Goal: Task Accomplishment & Management: Use online tool/utility

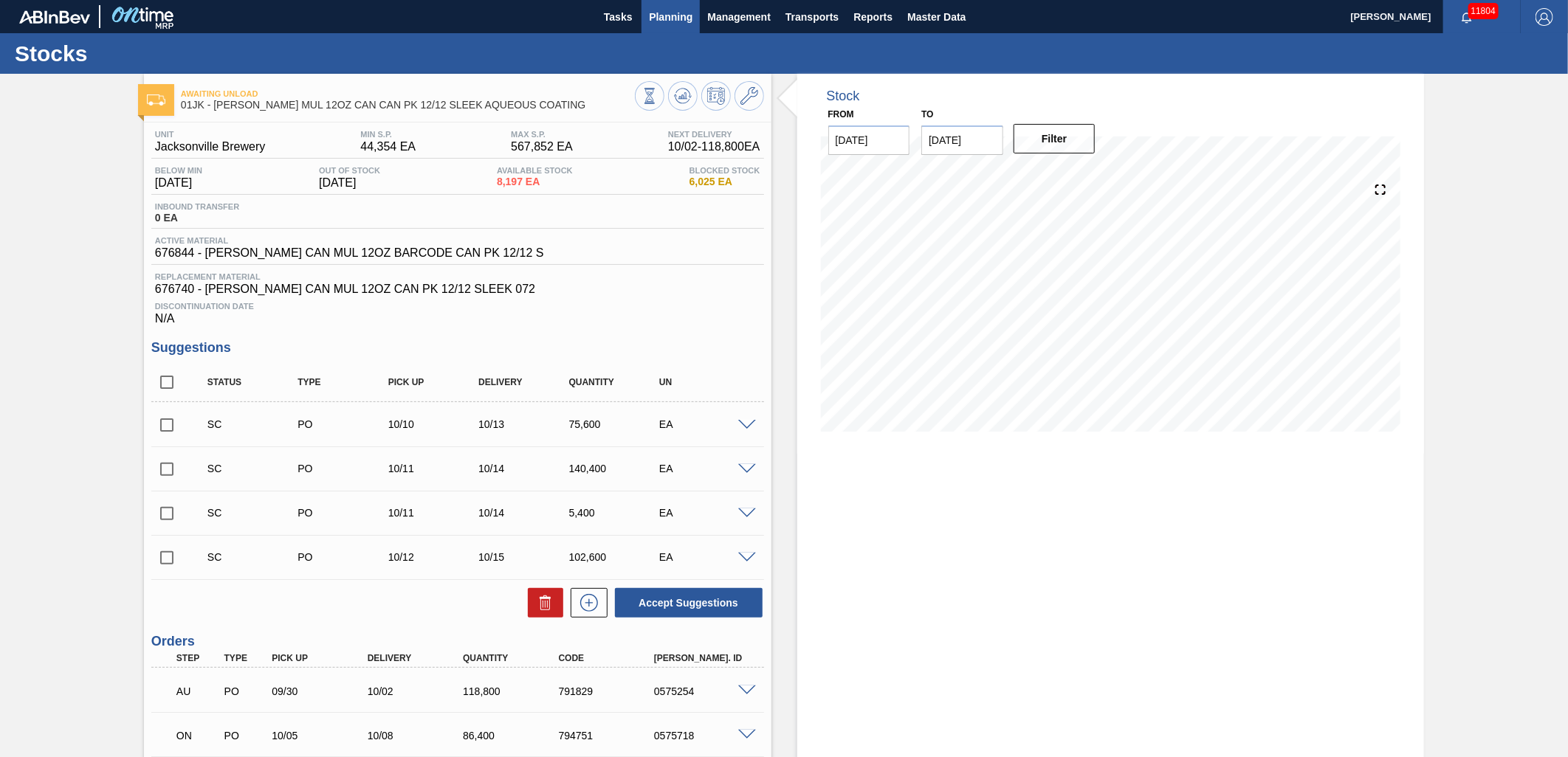
click at [685, 23] on span "Planning" at bounding box center [671, 17] width 43 height 18
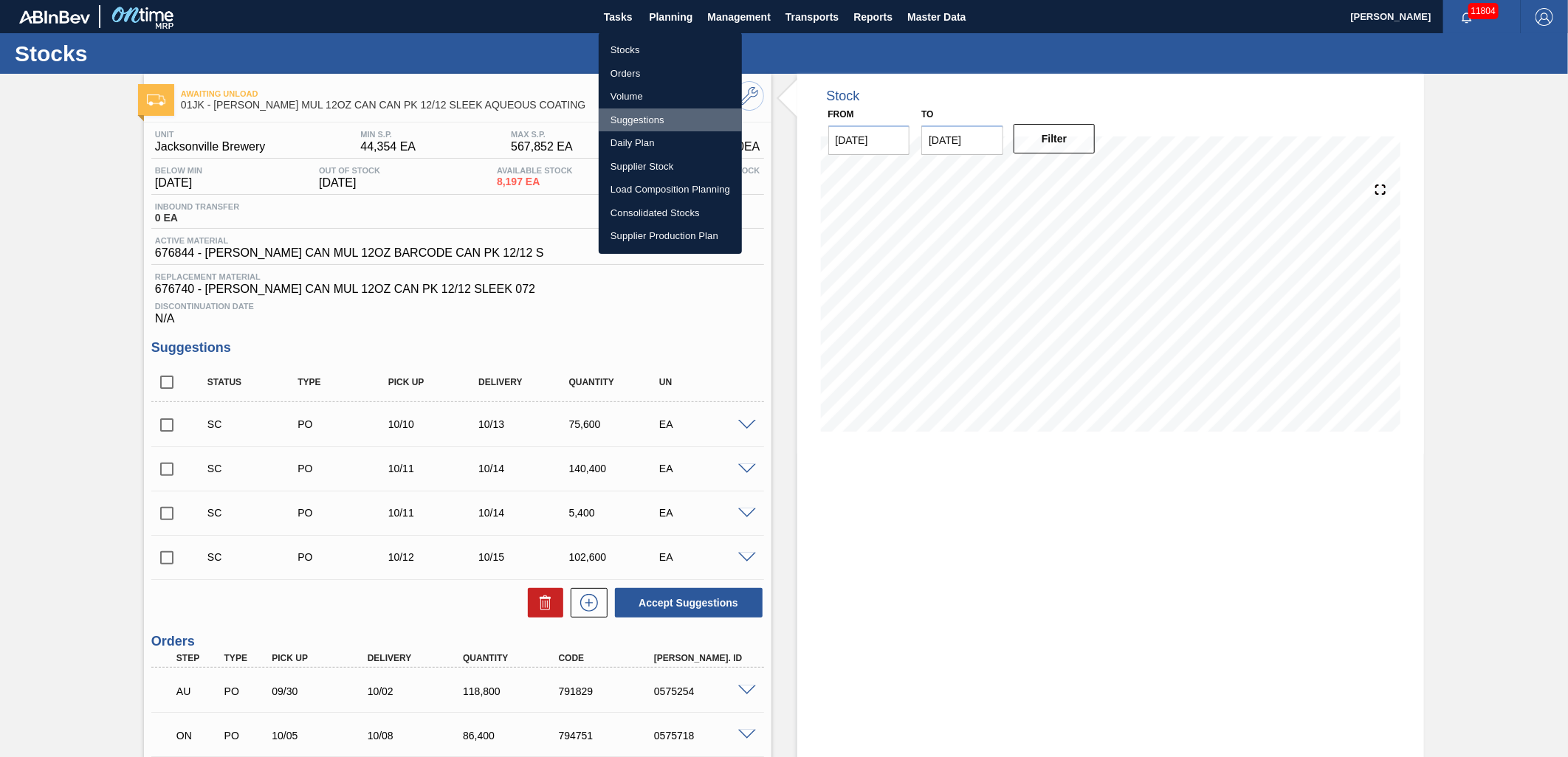
click at [656, 116] on li "Suggestions" at bounding box center [670, 121] width 143 height 23
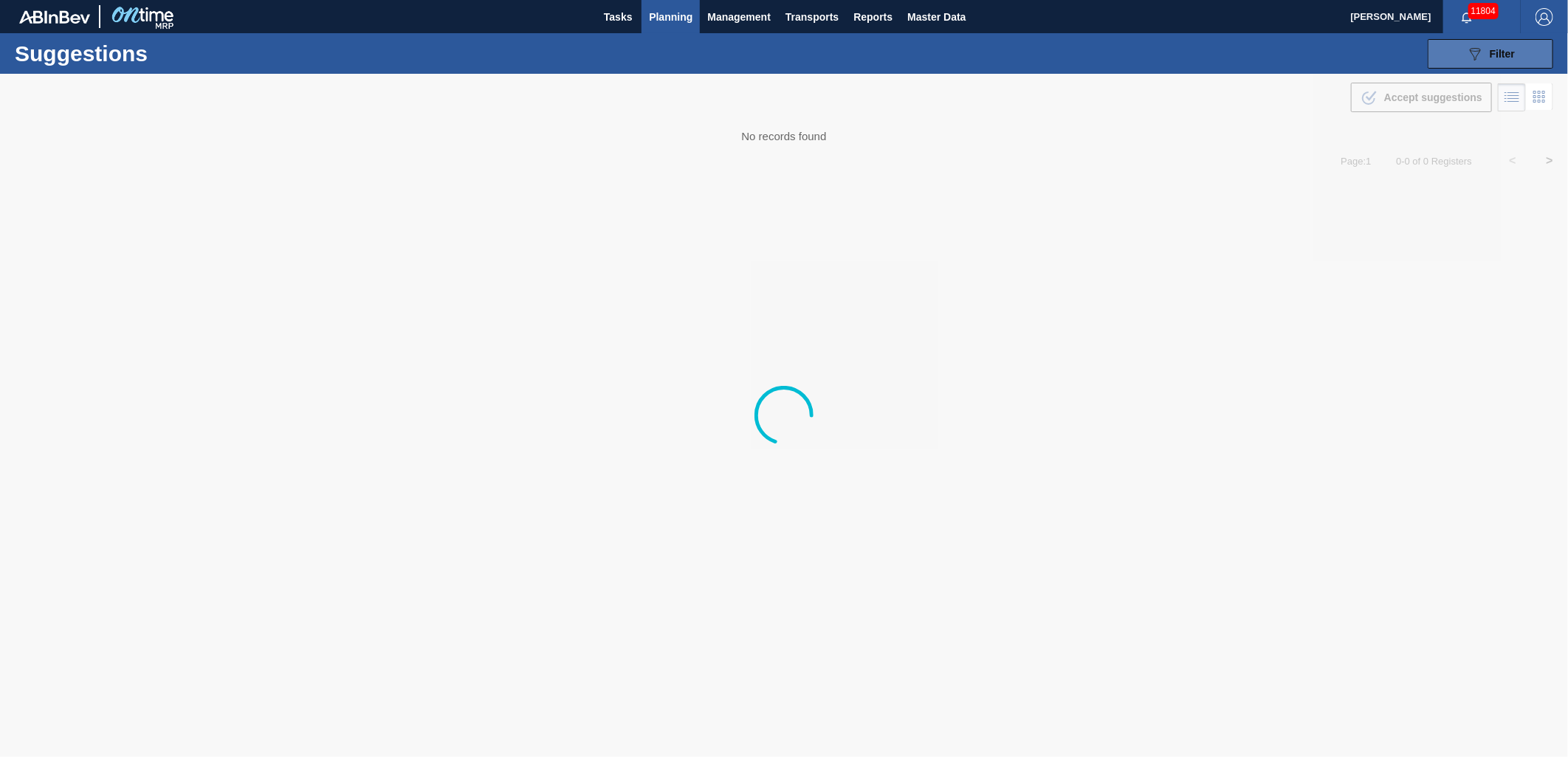
click at [1504, 58] on span "Filter" at bounding box center [1502, 53] width 25 height 12
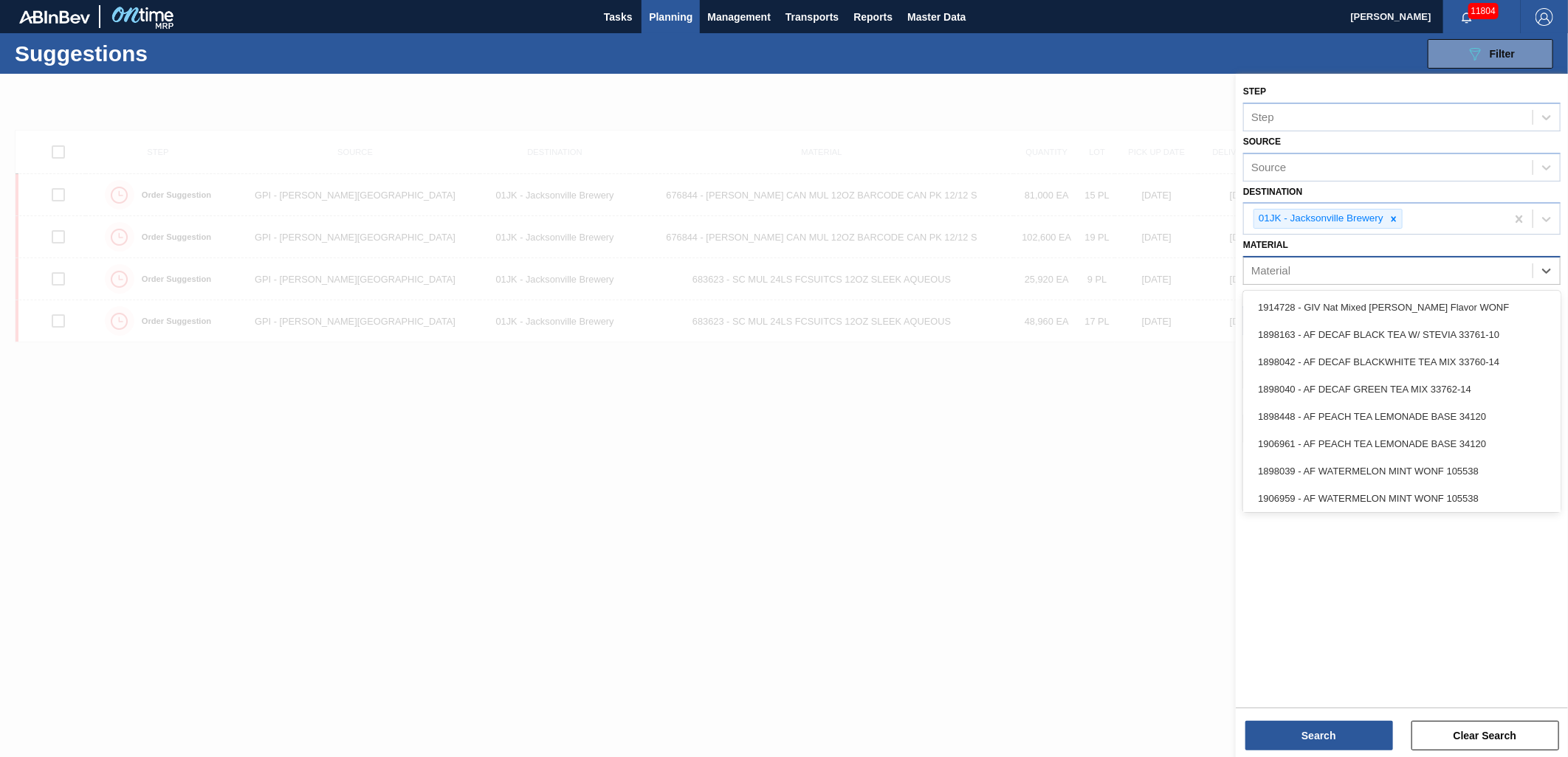
click at [1482, 269] on div "Material" at bounding box center [1388, 271] width 289 height 22
type input "683795"
type input "683834"
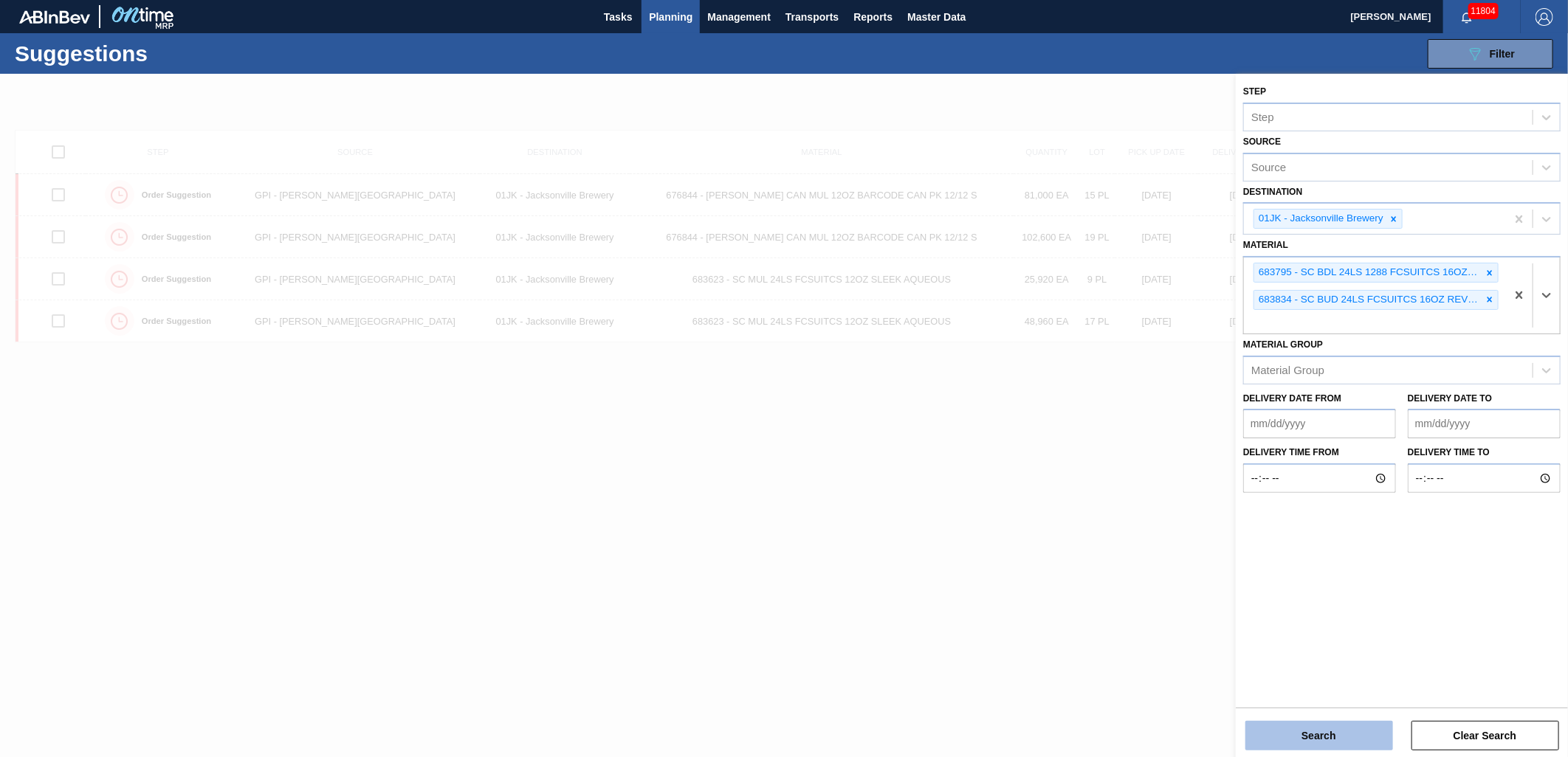
click at [1356, 722] on button "Search" at bounding box center [1319, 735] width 148 height 30
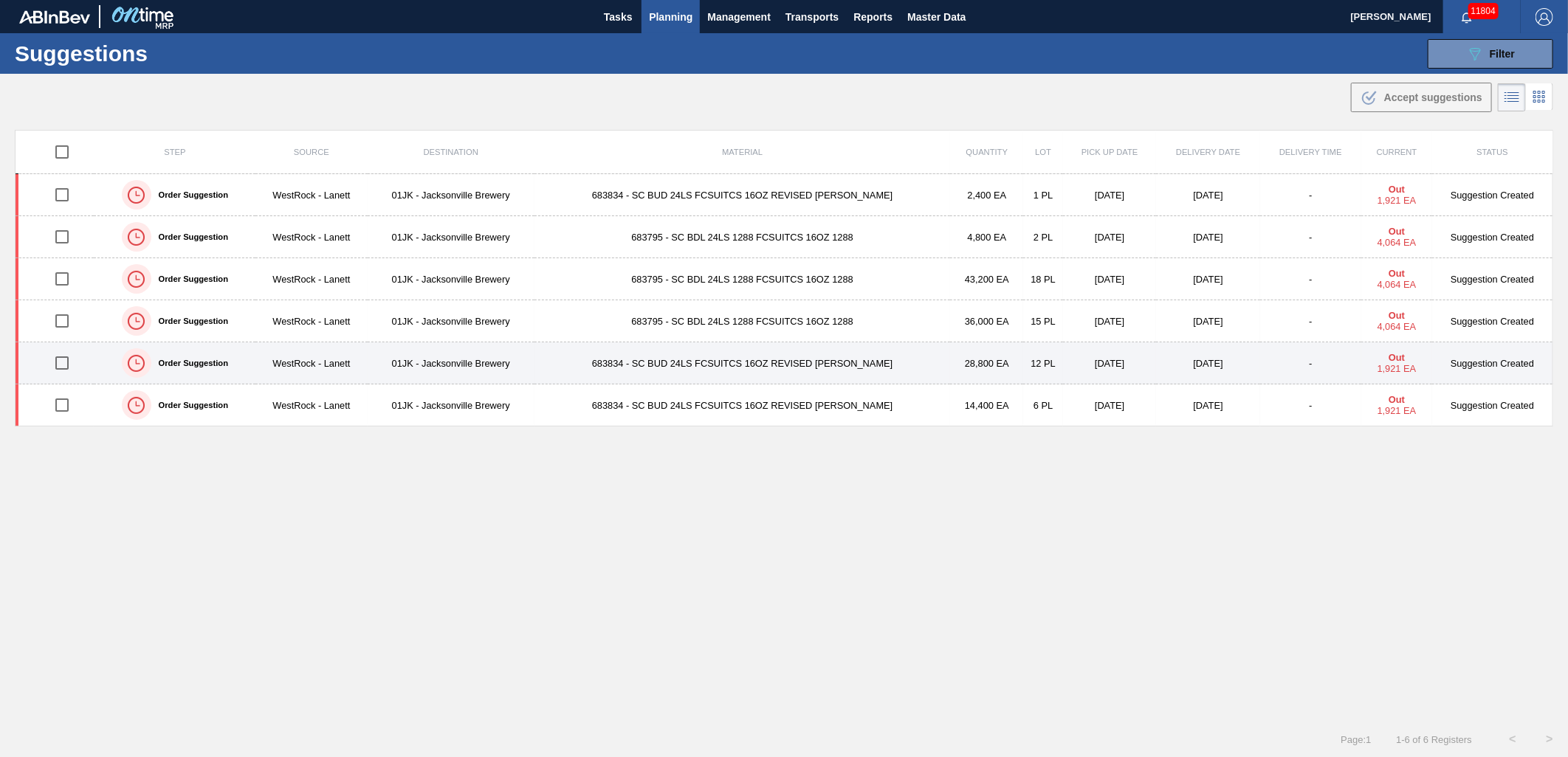
click at [68, 374] on input "checkbox" at bounding box center [62, 363] width 31 height 31
checkbox input "true"
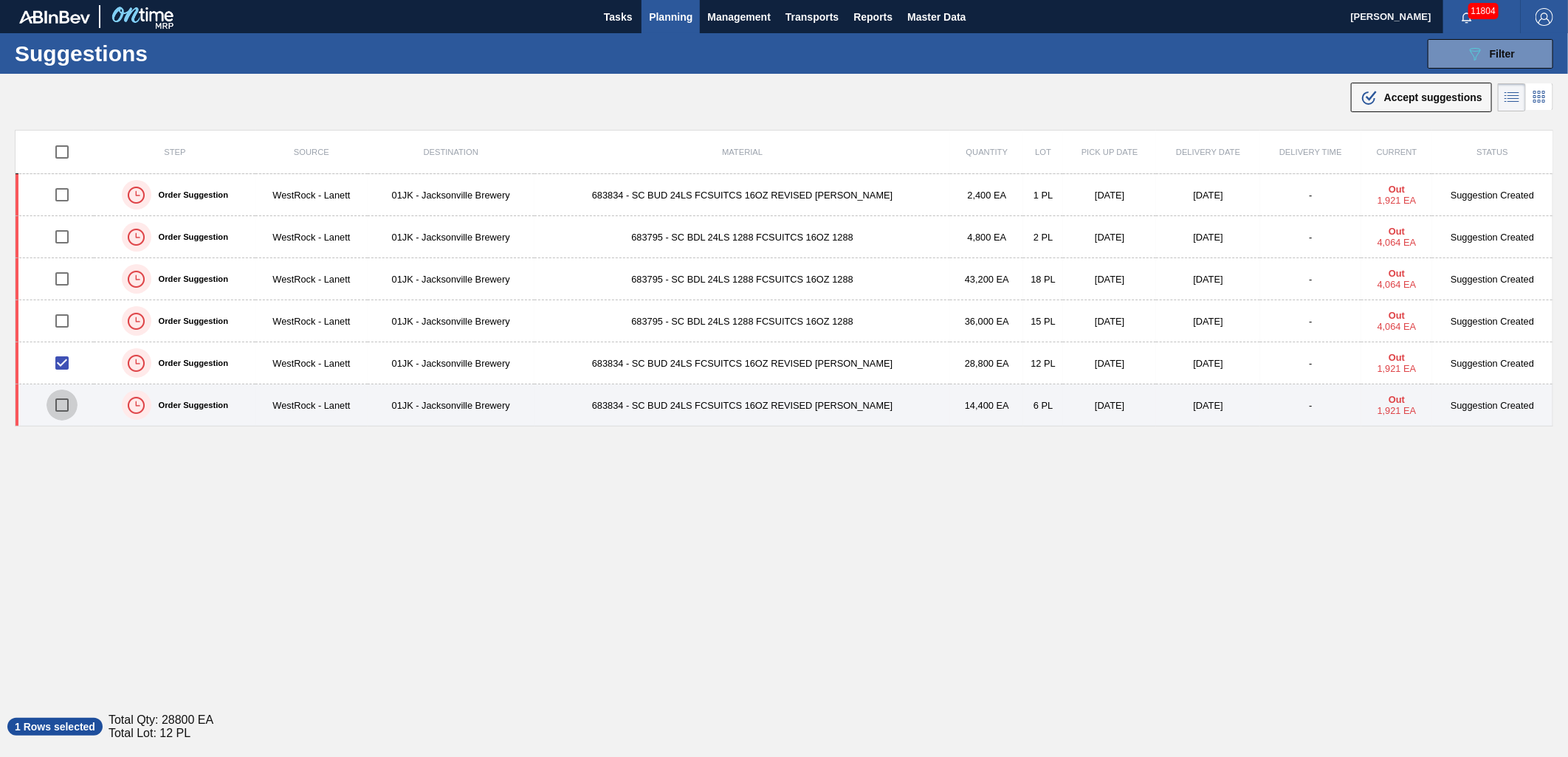
click at [63, 400] on input "checkbox" at bounding box center [62, 405] width 31 height 31
checkbox input "true"
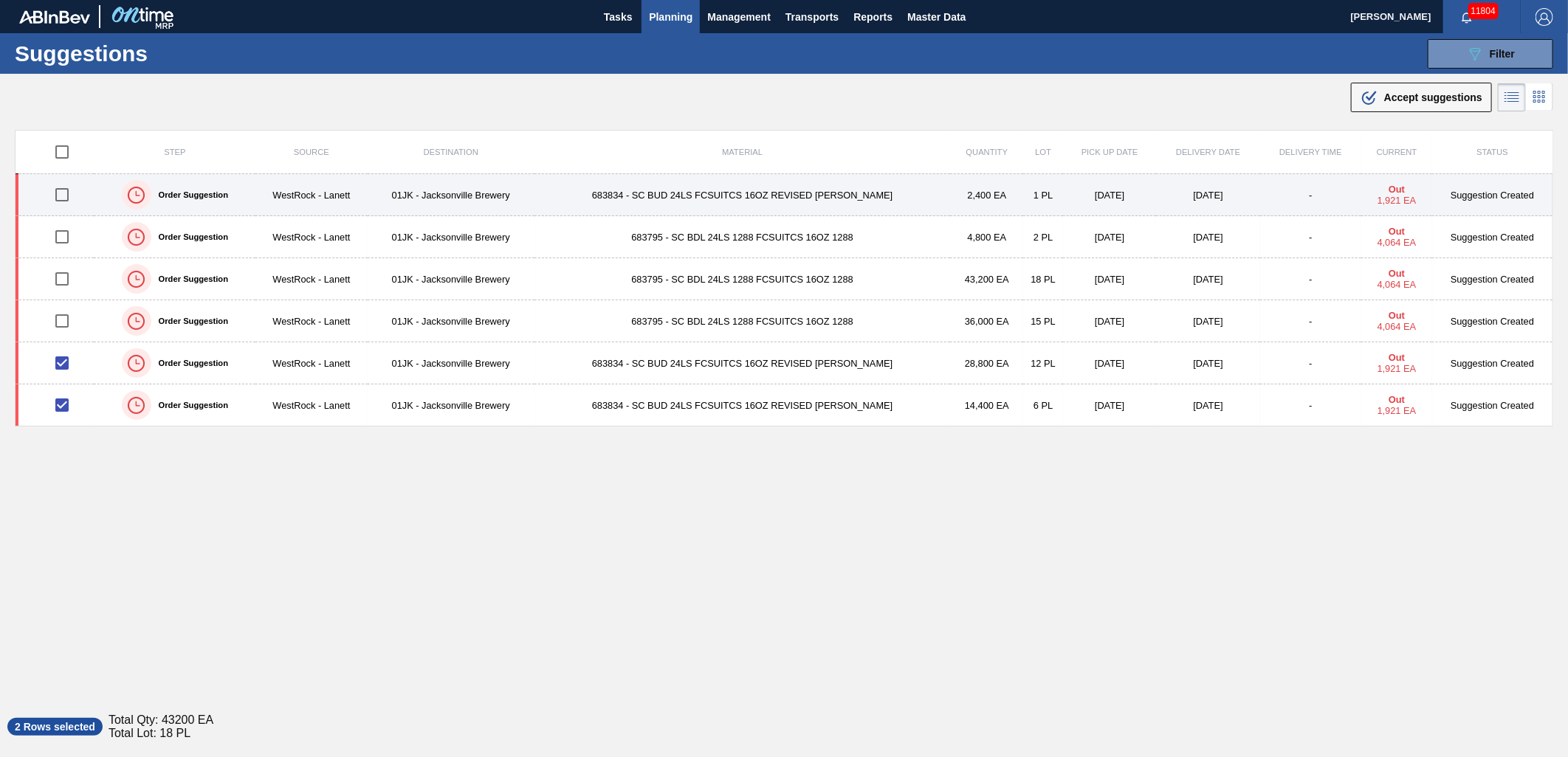
click at [64, 188] on input "checkbox" at bounding box center [62, 194] width 31 height 31
checkbox input "true"
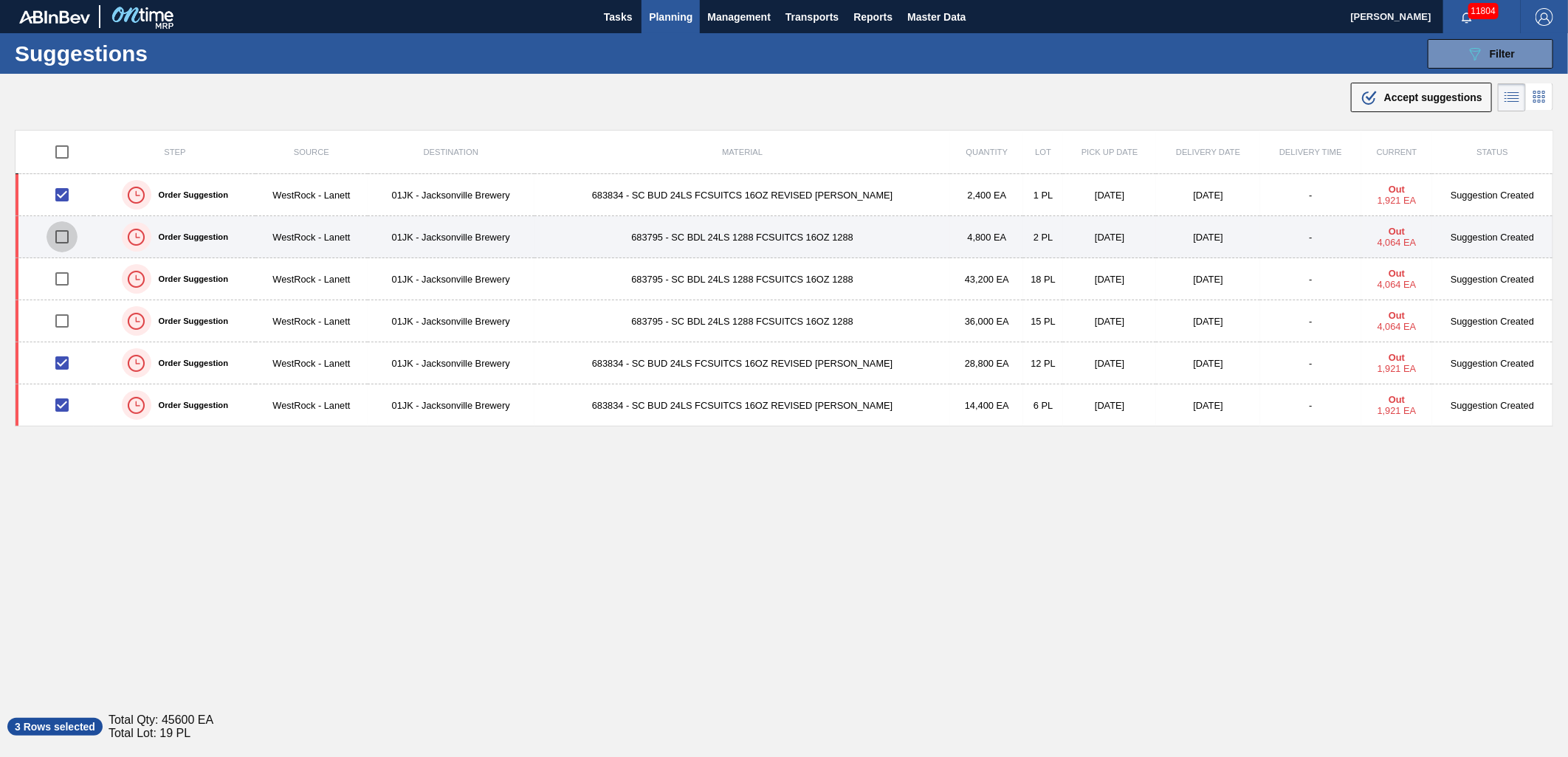
click at [51, 238] on input "checkbox" at bounding box center [62, 237] width 31 height 31
checkbox input "true"
